Goal: Communication & Community: Answer question/provide support

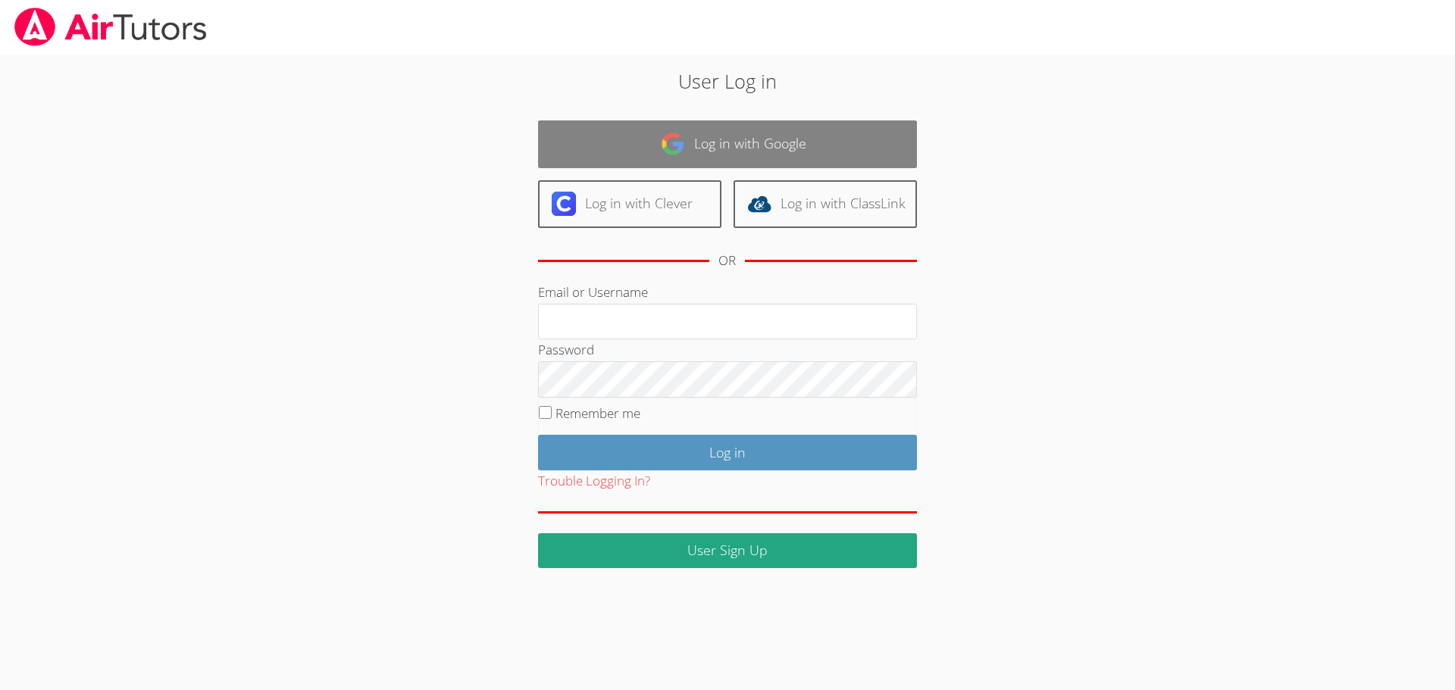
click at [734, 142] on link "Log in with Google" at bounding box center [727, 144] width 379 height 48
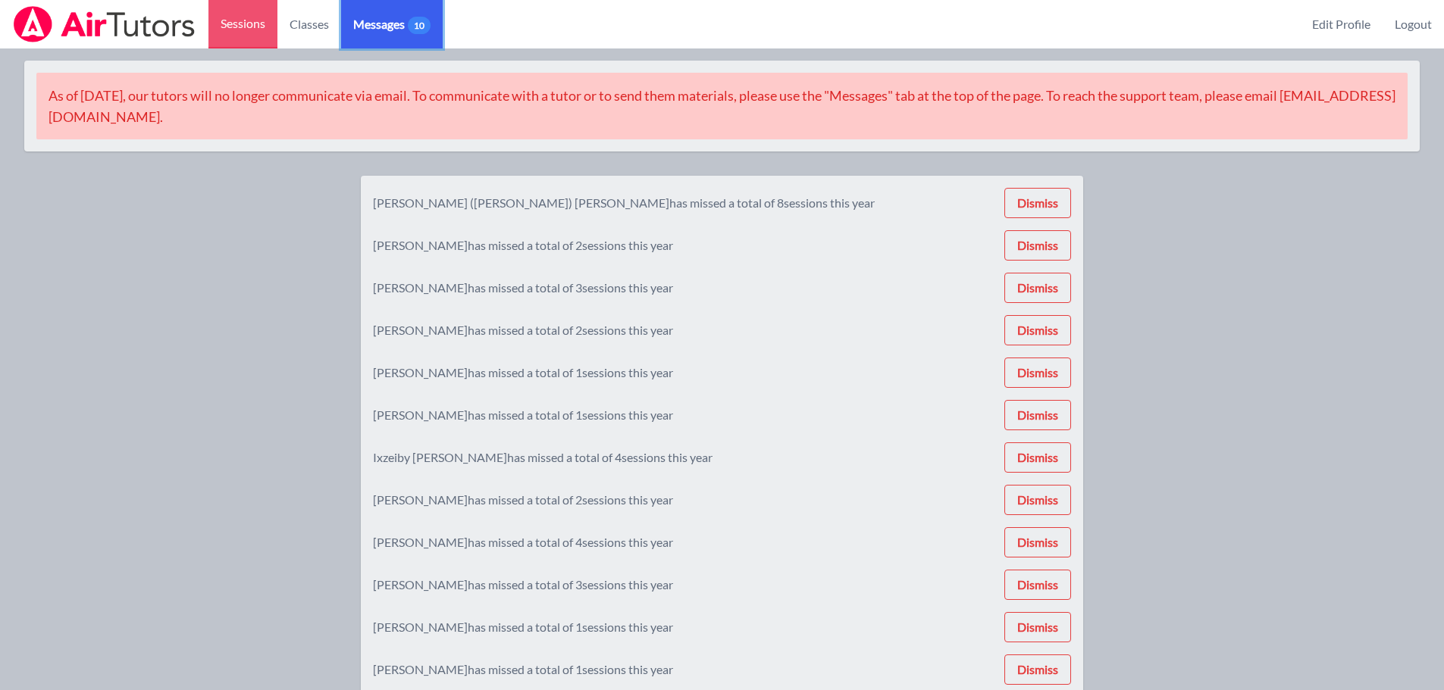
click at [403, 20] on span "Messages 10" at bounding box center [391, 24] width 77 height 18
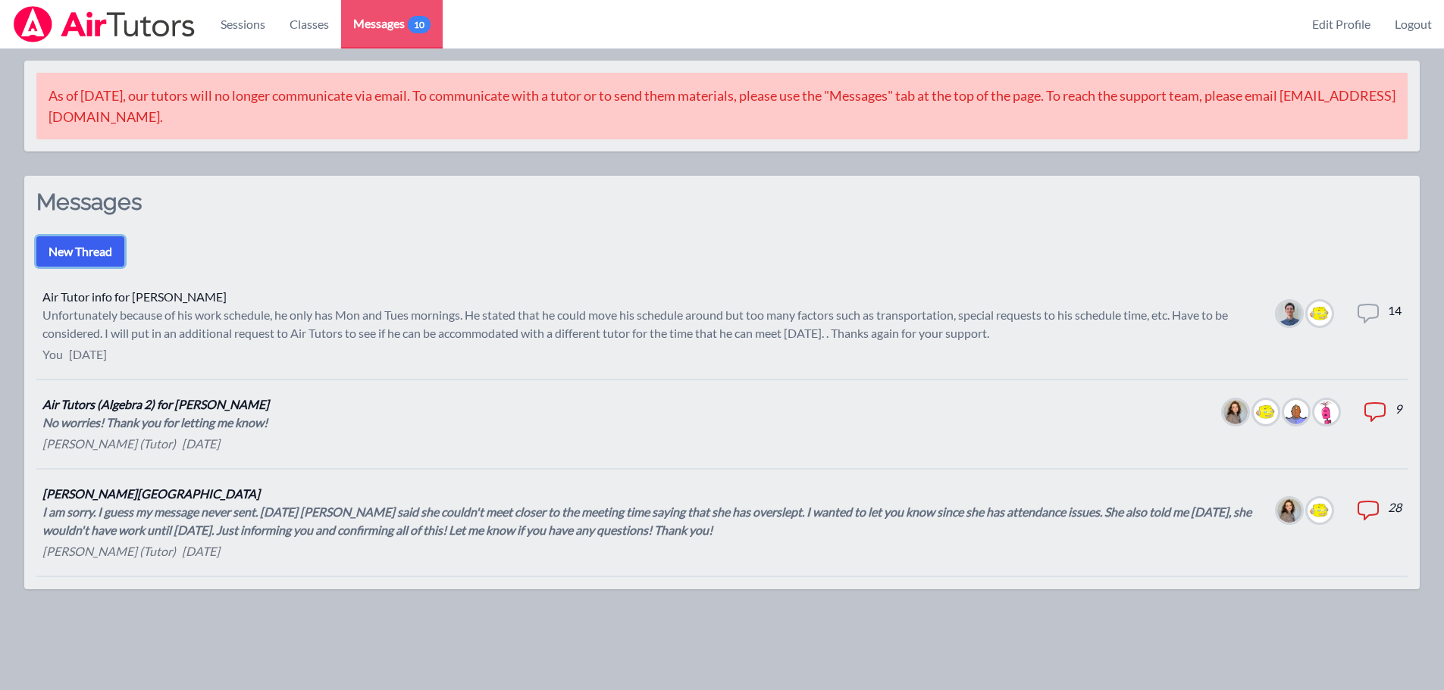
click at [78, 247] on button "New Thread" at bounding box center [80, 251] width 88 height 30
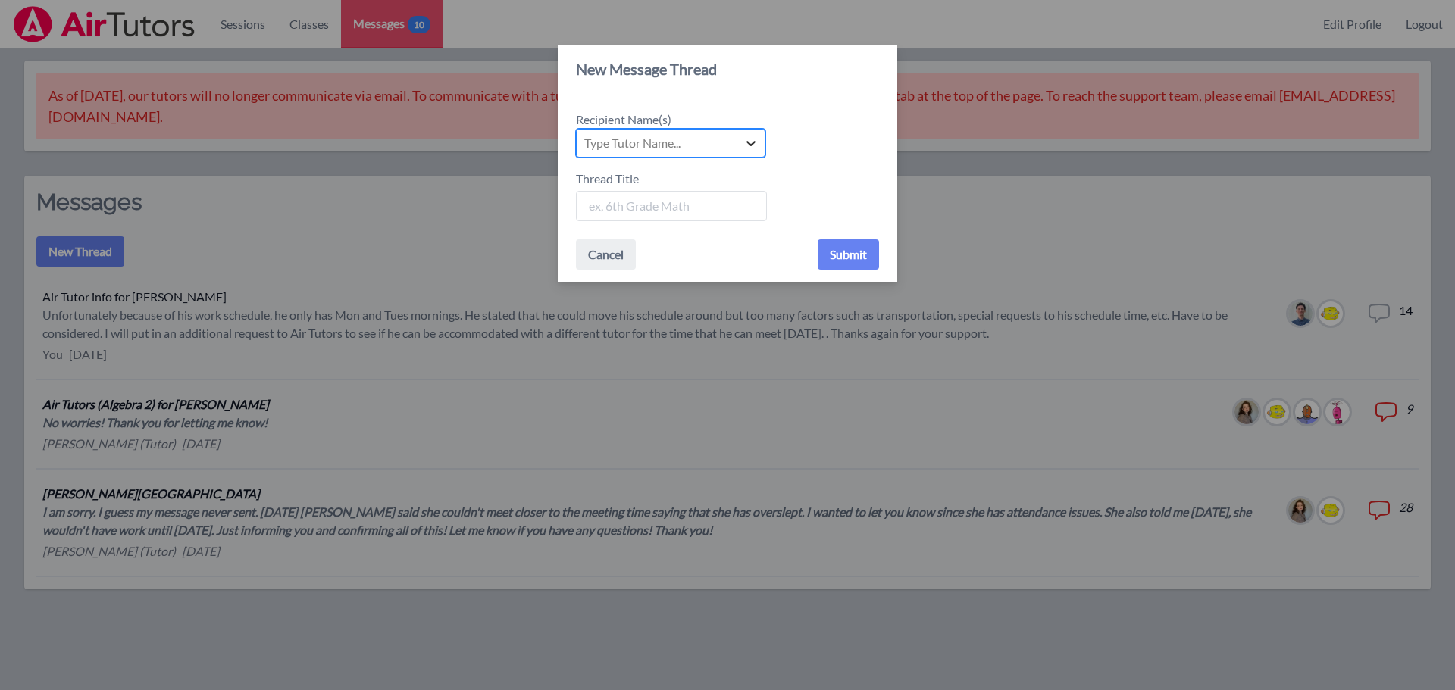
click at [755, 142] on icon at bounding box center [750, 143] width 15 height 15
click at [586, 142] on input "Recipient Name(s) Select is focused ,type to refine list, press Down to open th…" at bounding box center [585, 143] width 2 height 18
click at [745, 149] on icon at bounding box center [750, 143] width 15 height 15
click at [586, 149] on input "Recipient Name(s) Use Up and Down to choose options, press Enter to select the …" at bounding box center [585, 143] width 2 height 18
click at [662, 154] on div "Type Tutor Name..." at bounding box center [657, 143] width 160 height 27
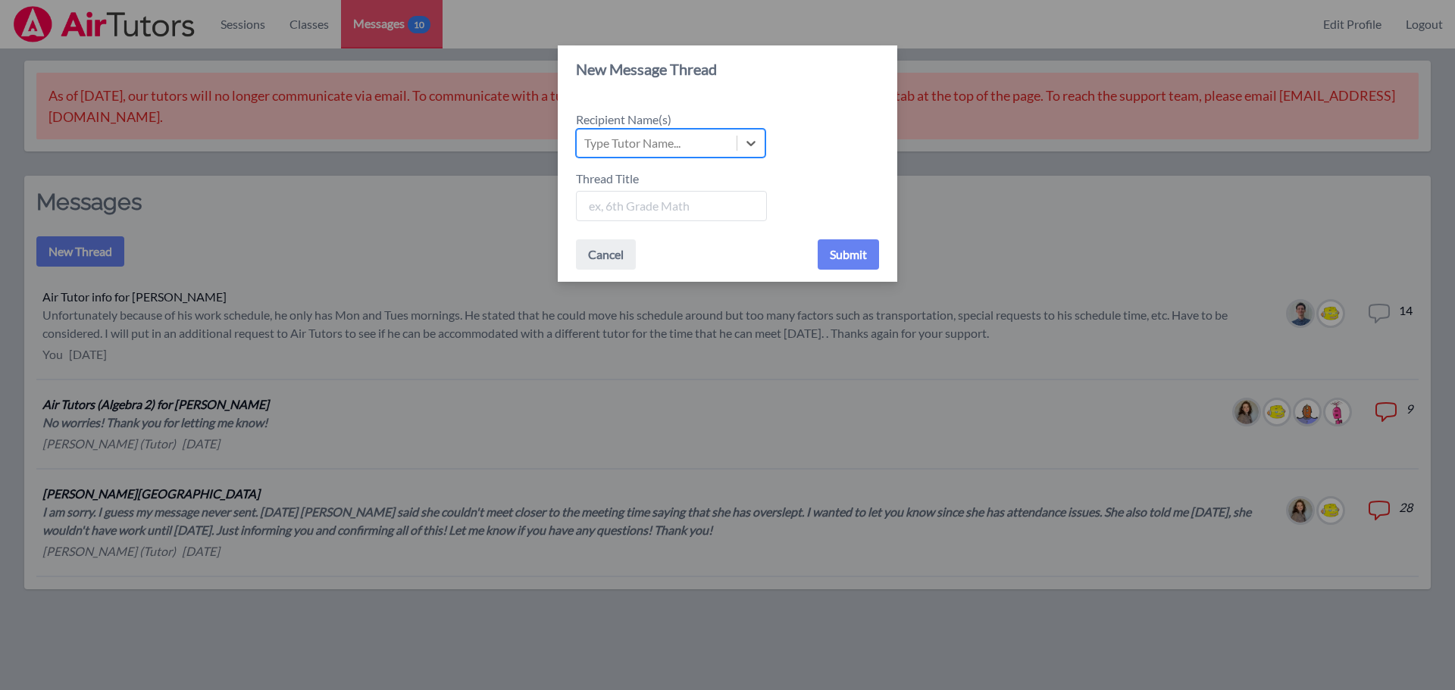
click at [586, 152] on input "Recipient Name(s) Select is focused ,type to refine list, press Down to open th…" at bounding box center [585, 143] width 2 height 18
drag, startPoint x: 643, startPoint y: 139, endPoint x: 611, endPoint y: 147, distance: 33.5
click at [643, 139] on div "Type Tutor Name..." at bounding box center [632, 143] width 96 height 18
click at [586, 139] on input "Recipient Name(s) Use Up and Down to choose options, press Enter to select the …" at bounding box center [585, 143] width 2 height 18
click at [141, 315] on div "New Message Thread Recipient Name(s) Select is focused ,type to refine list, pr…" at bounding box center [727, 345] width 1455 height 690
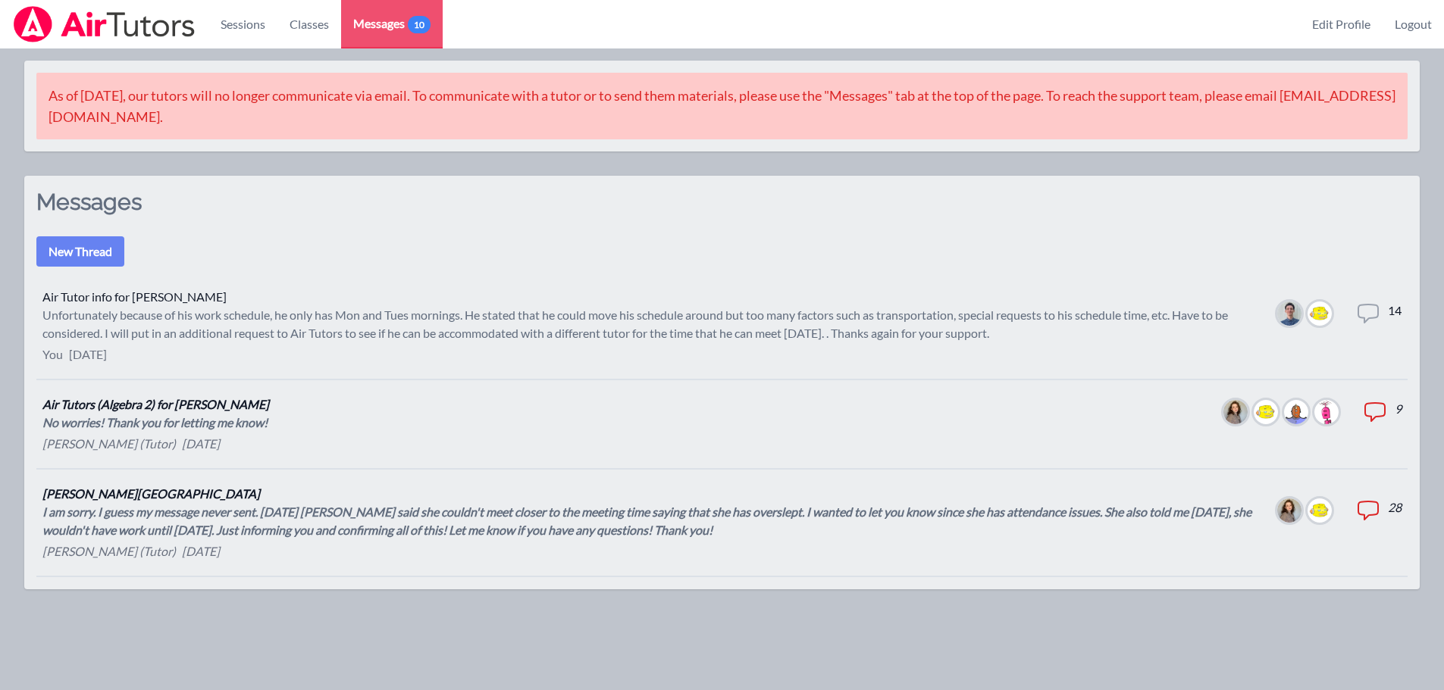
click at [249, 308] on div "Unfortunately because of his work schedule, he only has Mon and Tues mornings. …" at bounding box center [647, 324] width 1210 height 36
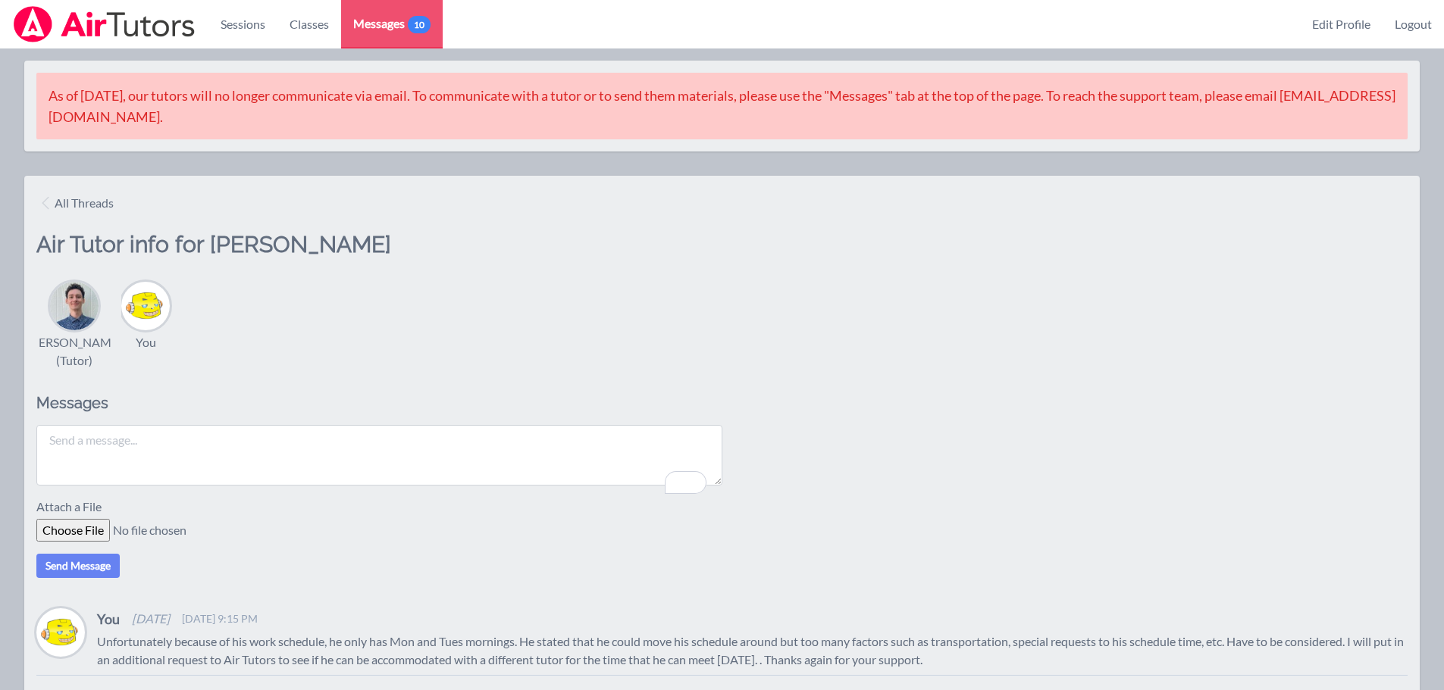
click at [176, 456] on textarea "To enrich screen reader interactions, please activate Accessibility in Grammarl…" at bounding box center [379, 455] width 686 height 61
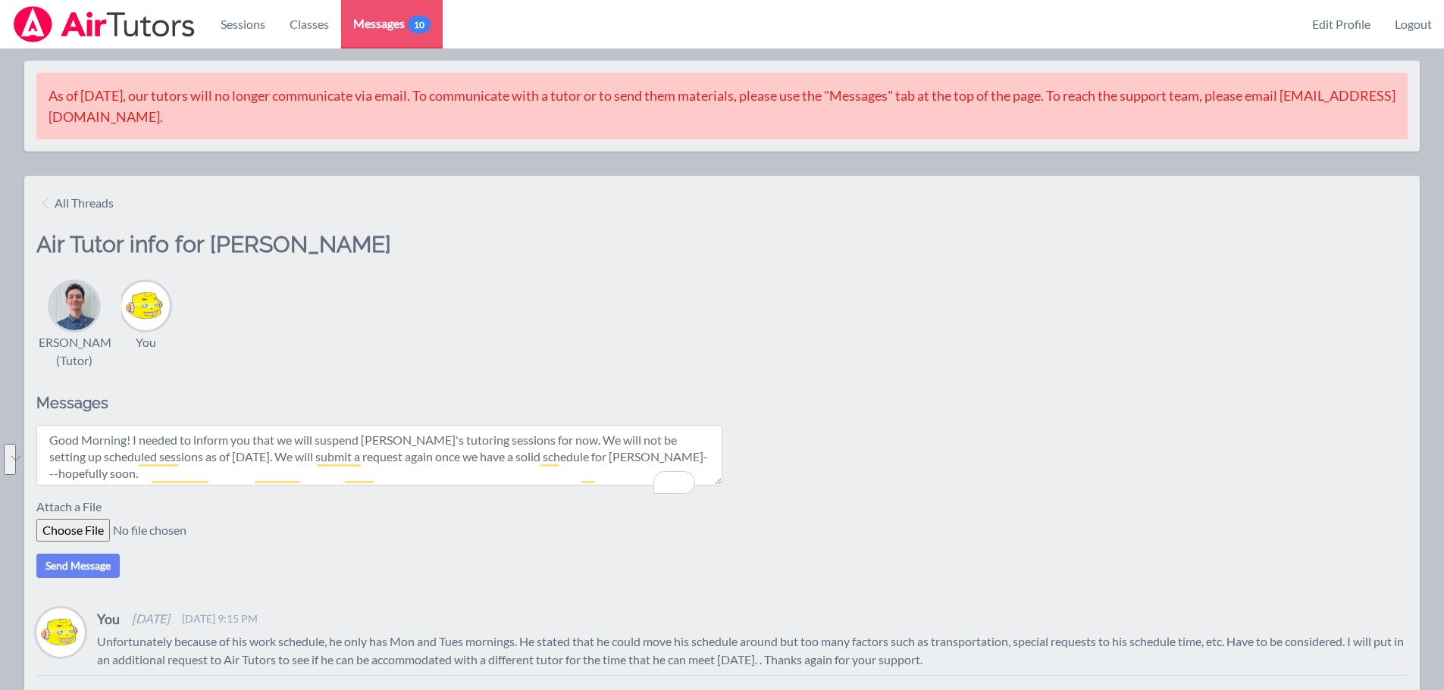
drag, startPoint x: 678, startPoint y: 461, endPoint x: 45, endPoint y: 445, distance: 633.7
click at [45, 445] on textarea "Good Morning! I needed to inform you that we will suspend [PERSON_NAME]'s tutor…" at bounding box center [379, 455] width 686 height 61
type textarea "Good Morning! I needed to inform you that we will suspend [PERSON_NAME]'s tutor…"
click at [87, 578] on button "Send Message" at bounding box center [77, 566] width 83 height 24
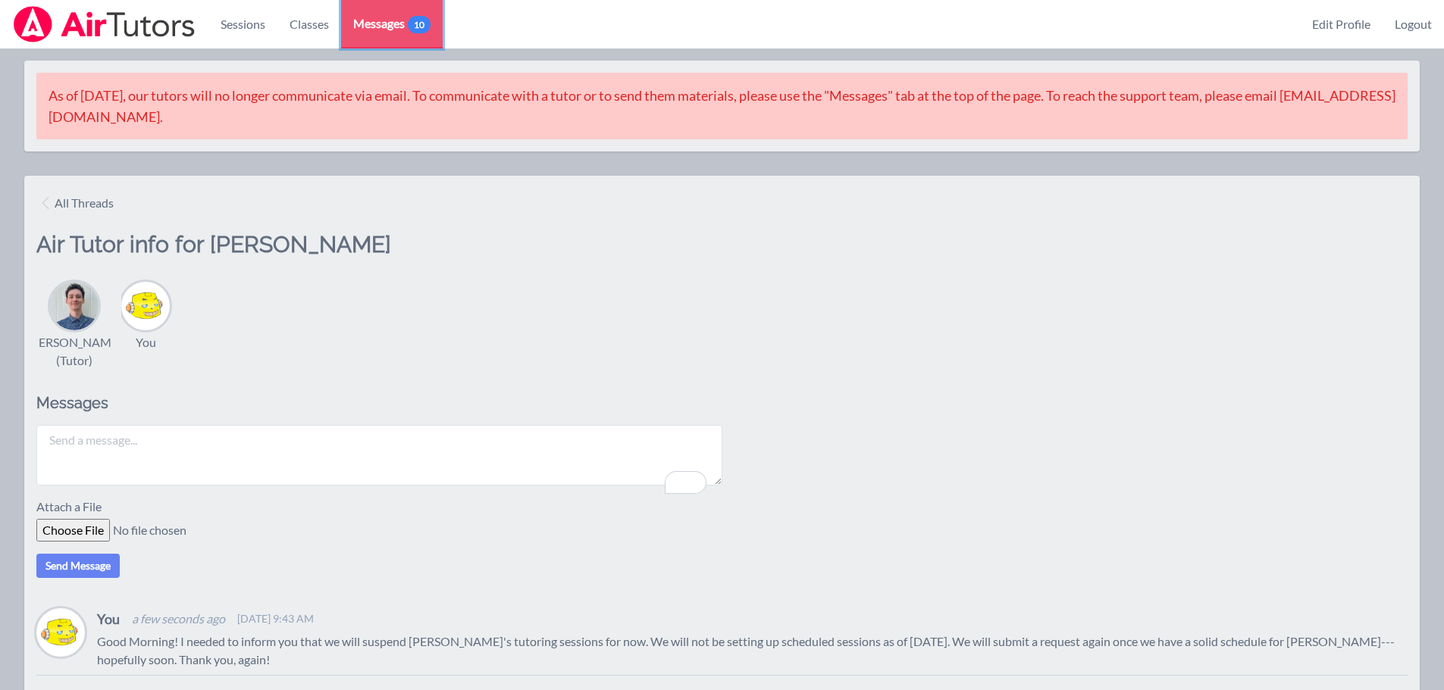
click at [391, 21] on span "Messages 10" at bounding box center [391, 23] width 77 height 18
